Goal: Navigation & Orientation: Go to known website

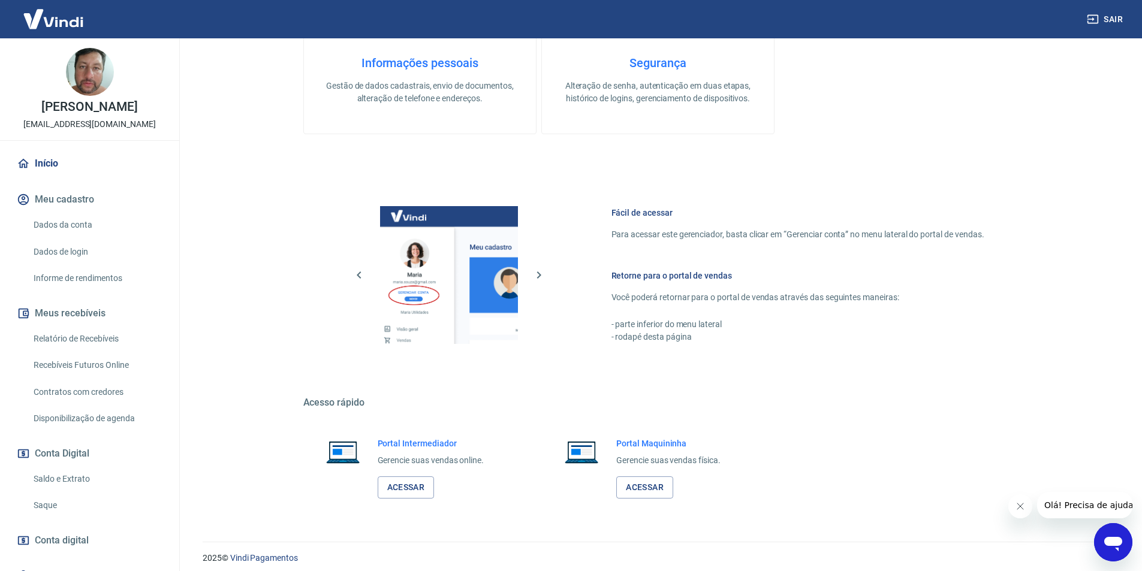
scroll to position [457, 0]
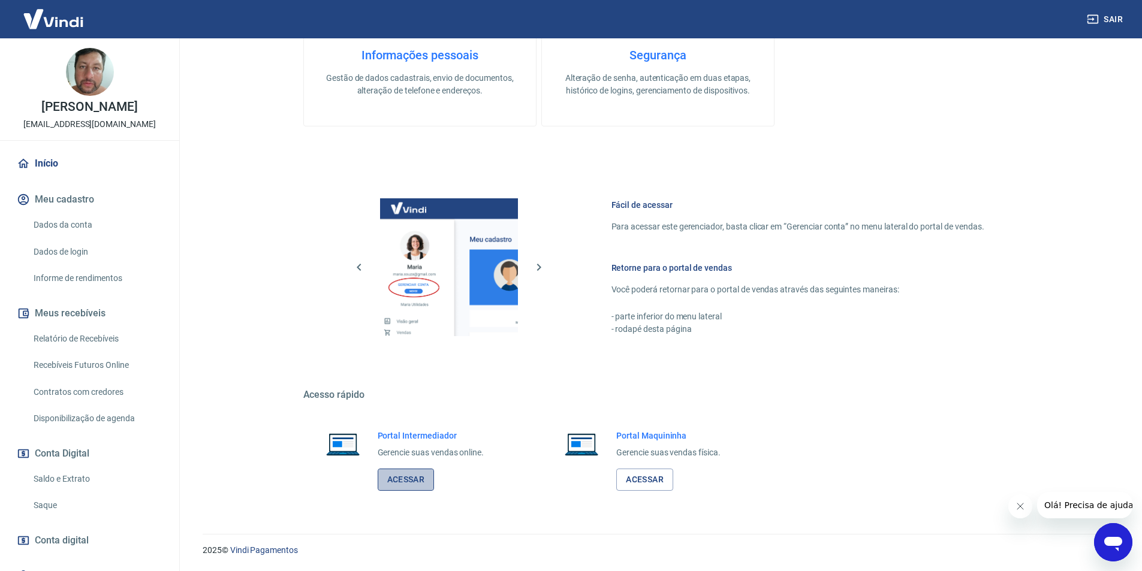
click at [421, 481] on link "Acessar" at bounding box center [406, 480] width 57 height 22
